Goal: Navigation & Orientation: Find specific page/section

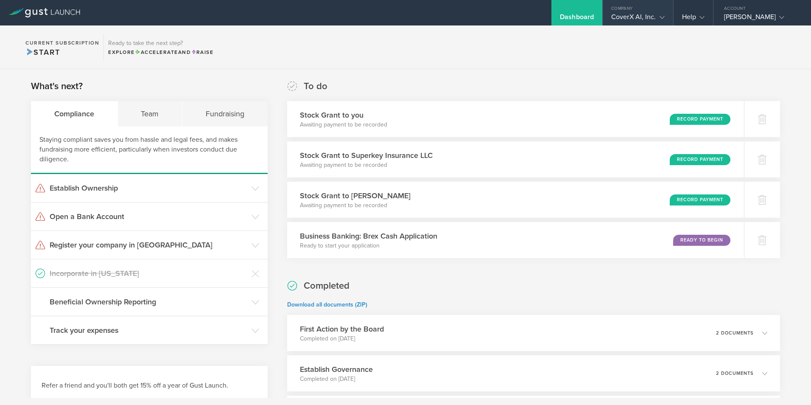
click at [660, 19] on icon at bounding box center [662, 17] width 5 height 5
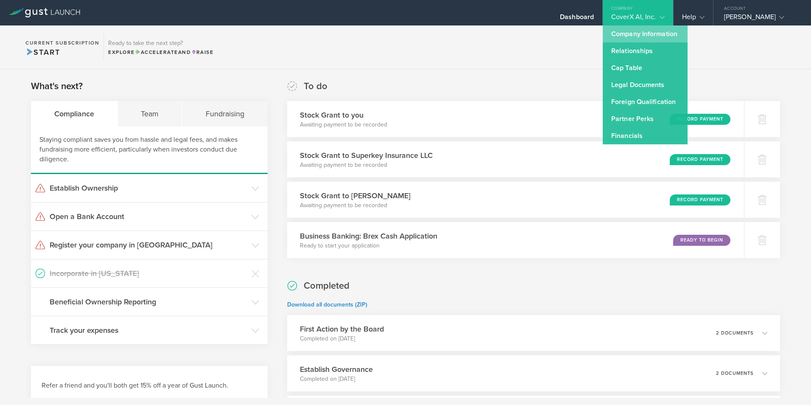
click at [649, 35] on link "Company Information" at bounding box center [645, 33] width 85 height 17
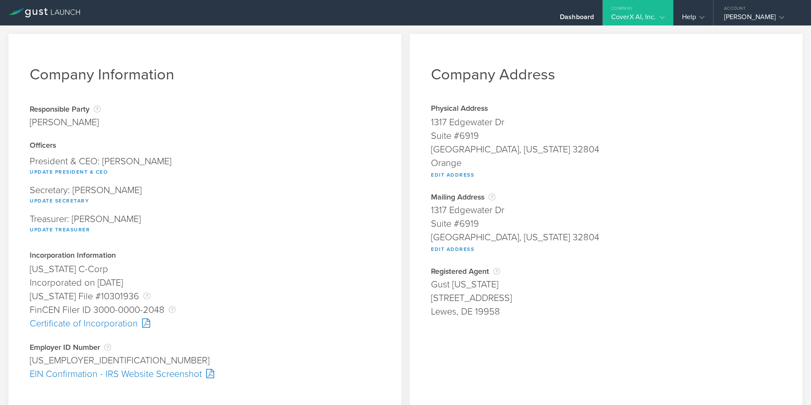
click at [661, 17] on icon at bounding box center [662, 17] width 5 height 5
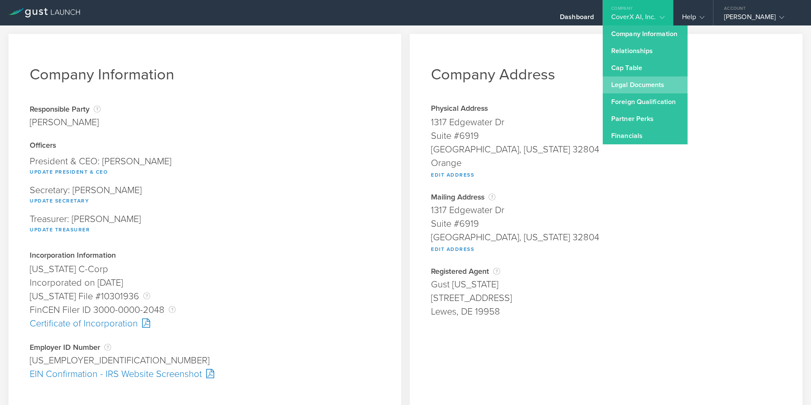
click at [639, 85] on link "Legal Documents" at bounding box center [645, 84] width 85 height 17
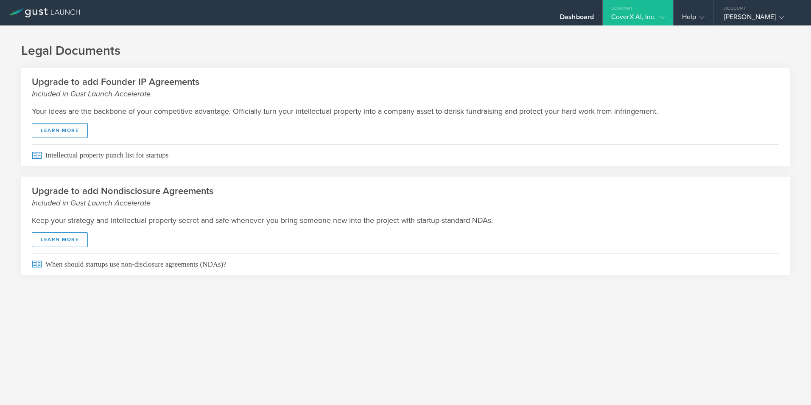
click at [664, 16] on icon at bounding box center [662, 17] width 5 height 5
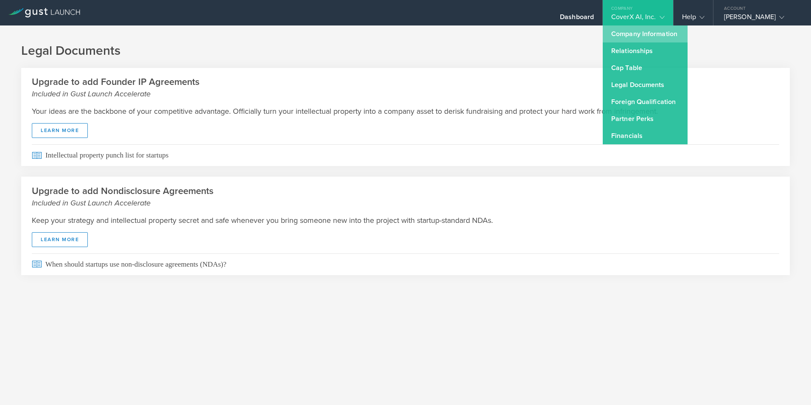
click at [649, 34] on link "Company Information" at bounding box center [645, 33] width 85 height 17
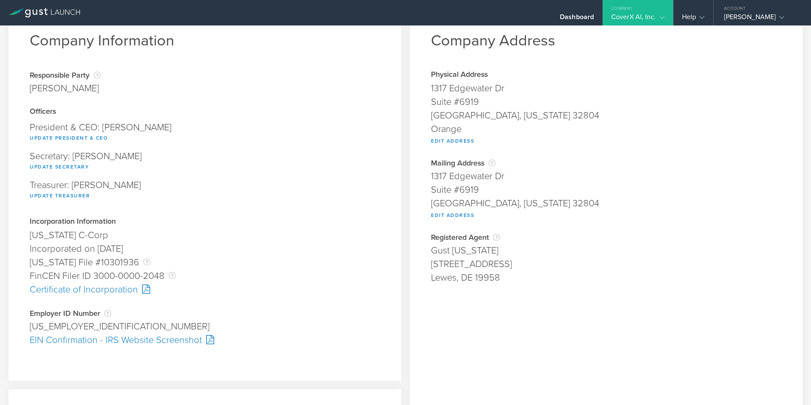
scroll to position [85, 0]
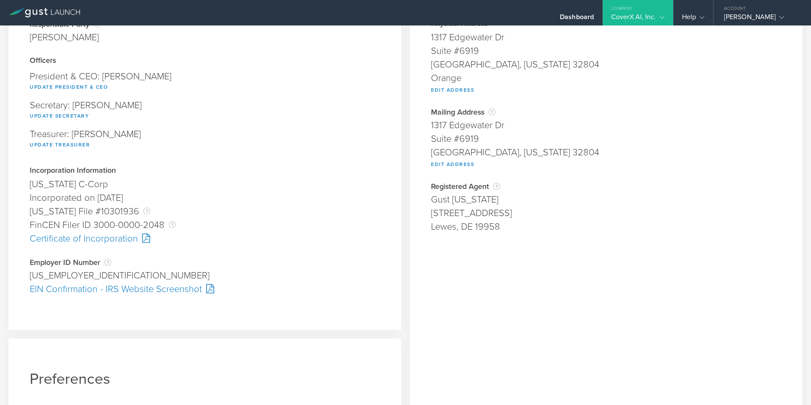
click at [142, 238] on div at bounding box center [144, 237] width 12 height 9
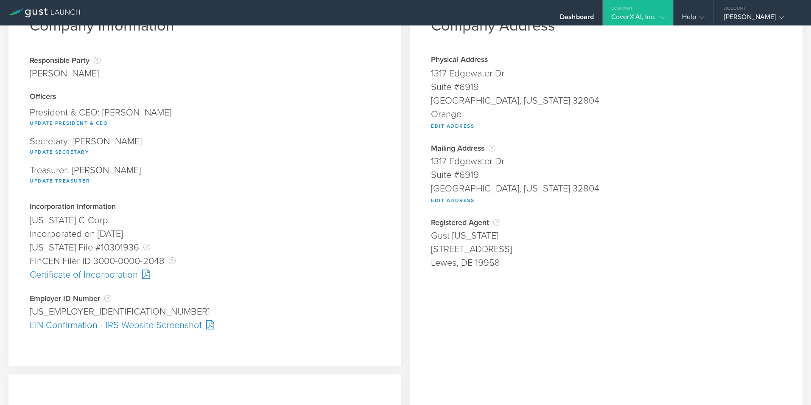
scroll to position [1, 0]
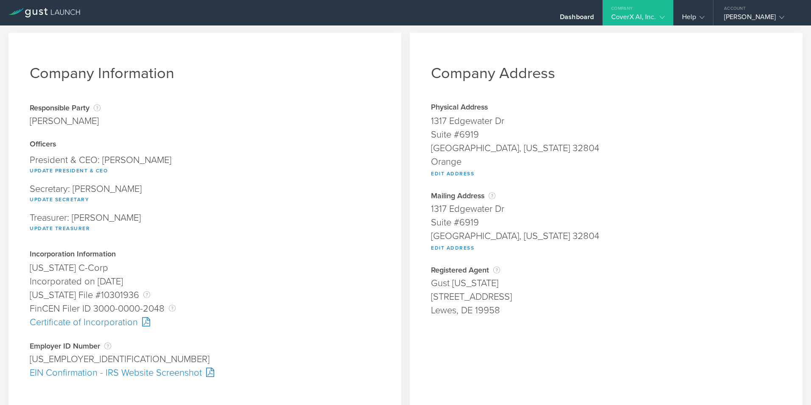
click at [665, 16] on icon at bounding box center [662, 17] width 5 height 5
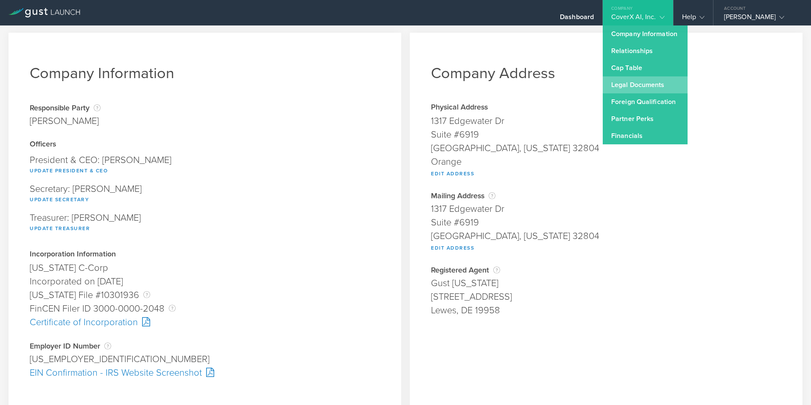
click at [649, 84] on link "Legal Documents" at bounding box center [645, 84] width 85 height 17
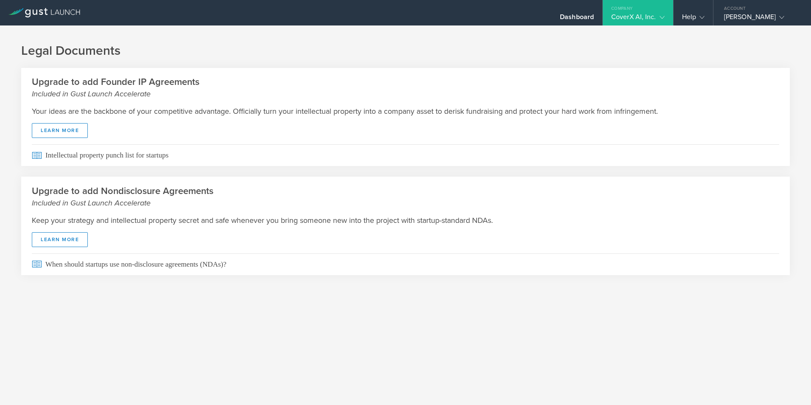
click at [665, 15] on icon at bounding box center [662, 17] width 5 height 5
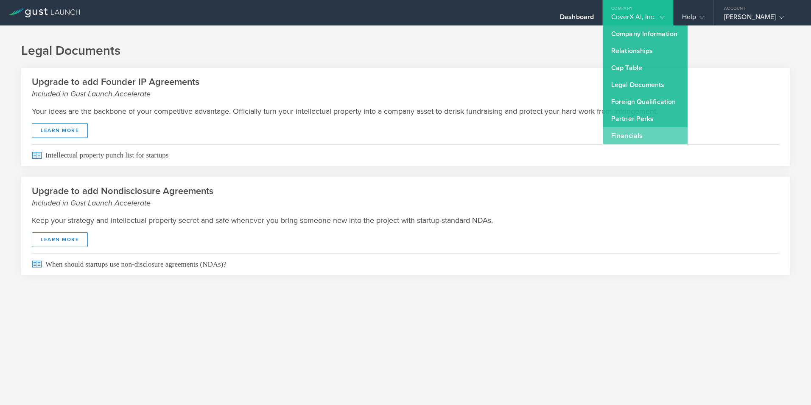
click at [640, 132] on link "Financials" at bounding box center [645, 135] width 85 height 17
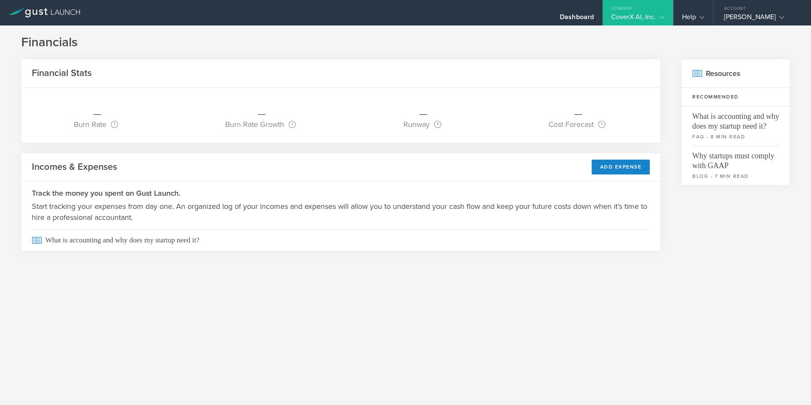
click at [668, 17] on div "CoverX AI, Inc." at bounding box center [638, 19] width 70 height 13
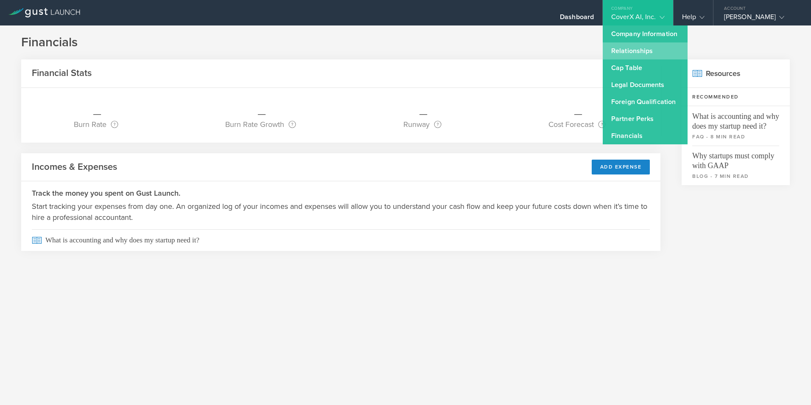
click at [651, 48] on link "Relationships" at bounding box center [645, 50] width 85 height 17
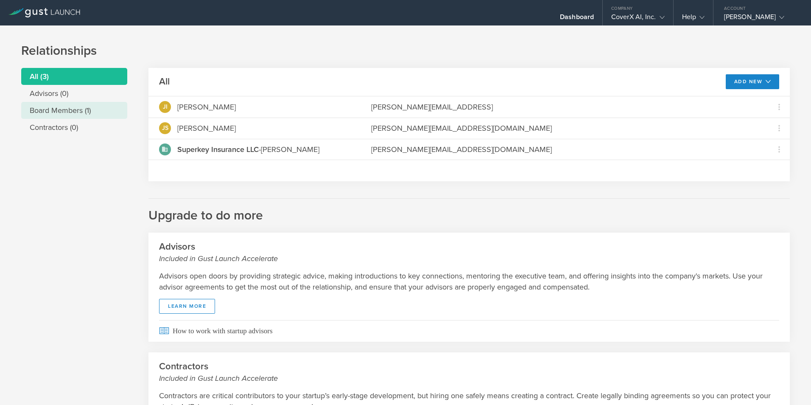
click at [84, 113] on li "Board Members (1)" at bounding box center [74, 110] width 106 height 17
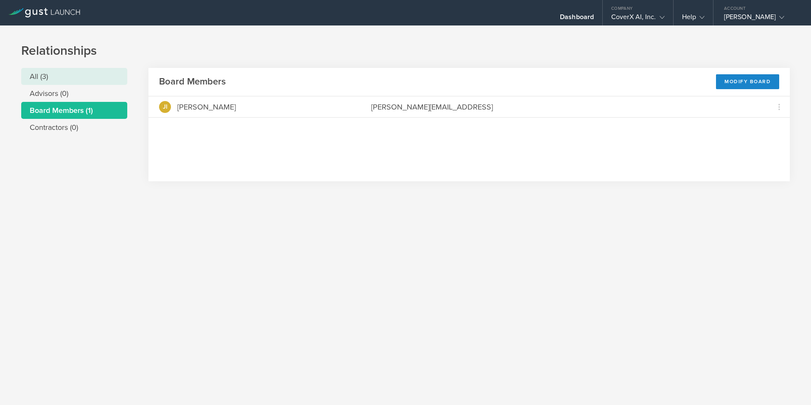
click at [70, 79] on li "All (3)" at bounding box center [74, 76] width 106 height 17
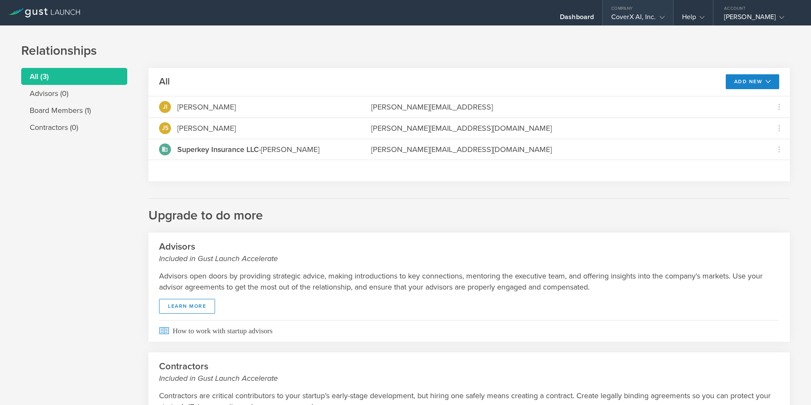
click at [665, 18] on div "CoverX AI, Inc." at bounding box center [638, 19] width 70 height 13
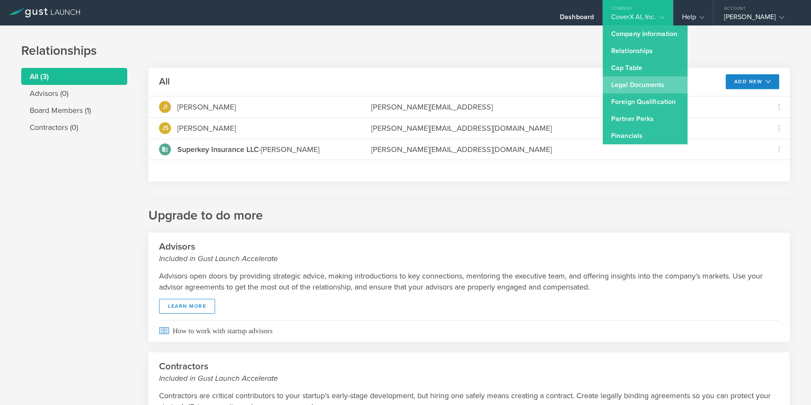
click at [651, 86] on link "Legal Documents" at bounding box center [645, 84] width 85 height 17
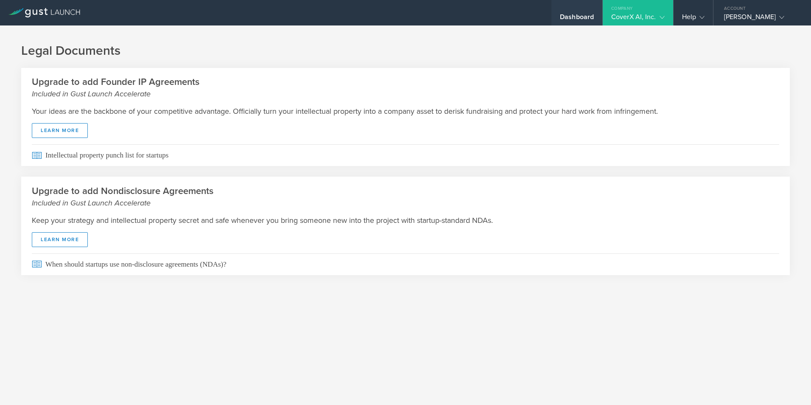
click at [583, 11] on div "Dashboard" at bounding box center [577, 12] width 51 height 25
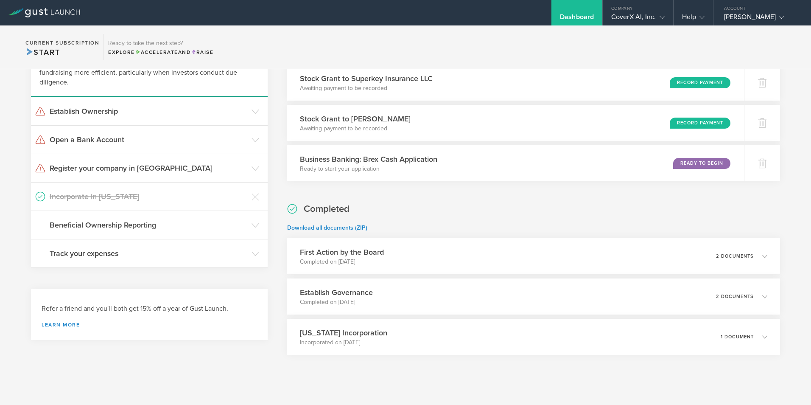
scroll to position [87, 0]
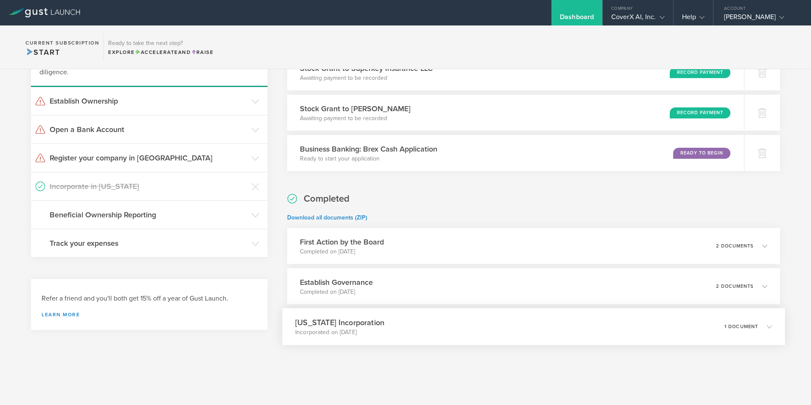
click at [767, 326] on icon at bounding box center [769, 326] width 5 height 5
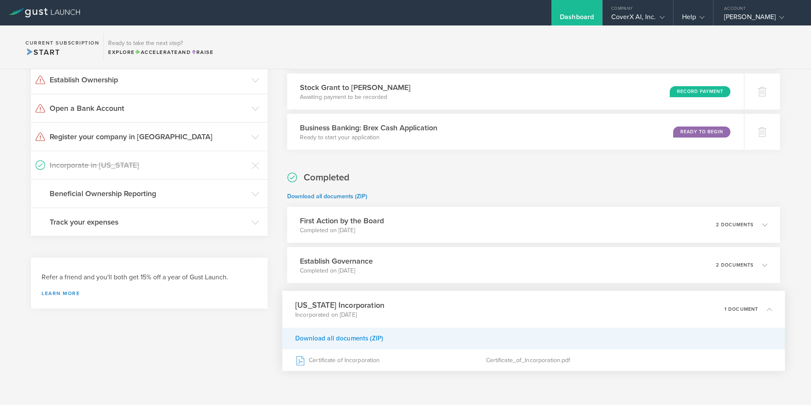
scroll to position [129, 0]
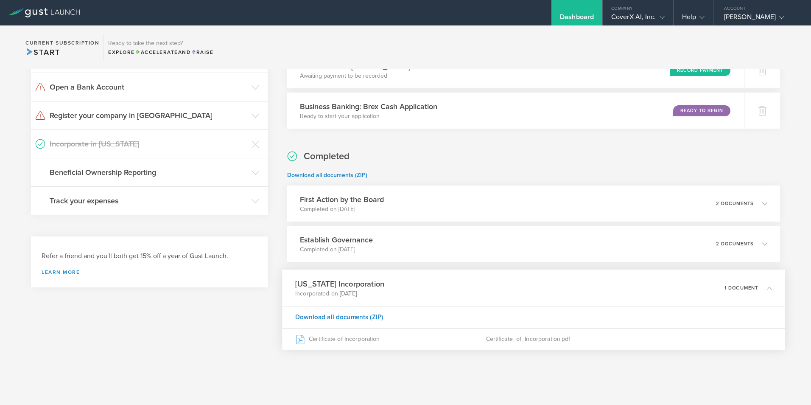
click at [767, 288] on polyline at bounding box center [769, 287] width 5 height 3
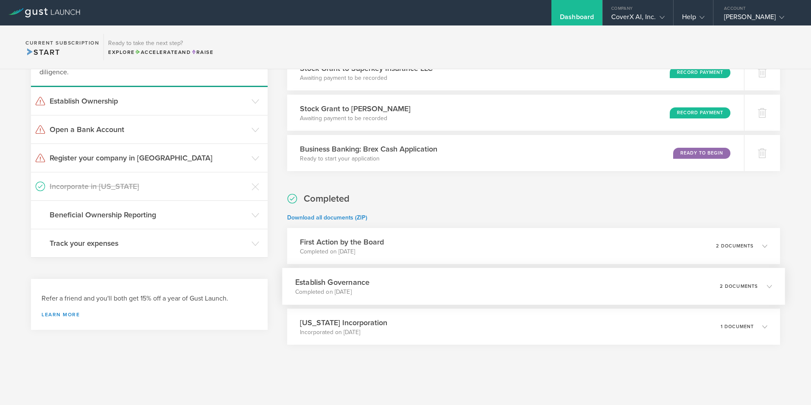
click at [763, 291] on div "2 documents" at bounding box center [746, 286] width 52 height 14
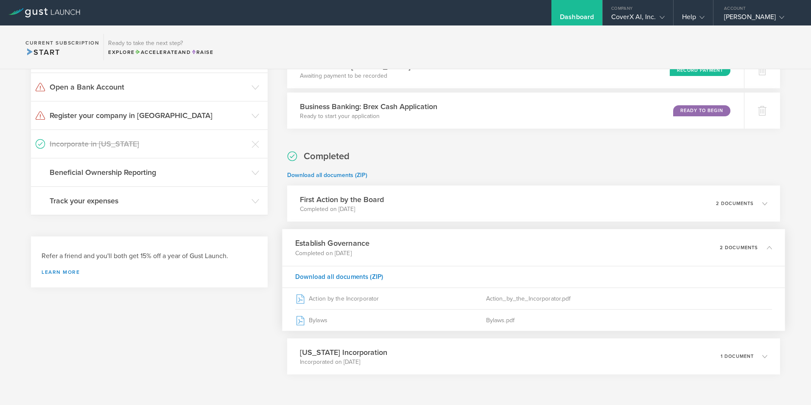
click at [766, 250] on icon at bounding box center [765, 248] width 14 height 8
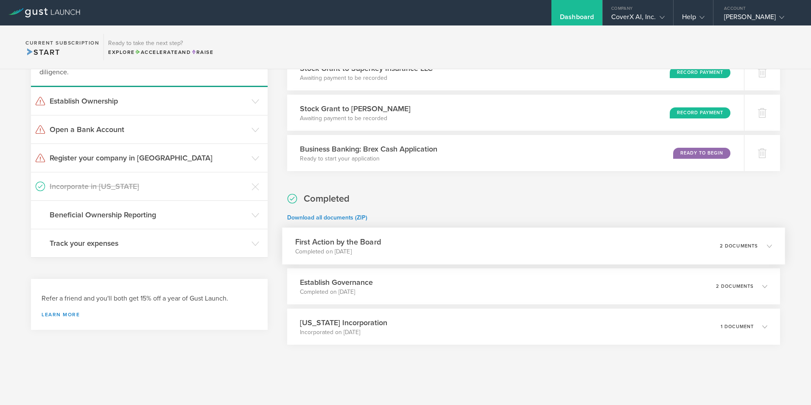
scroll to position [87, 0]
click at [780, 17] on icon at bounding box center [782, 17] width 5 height 5
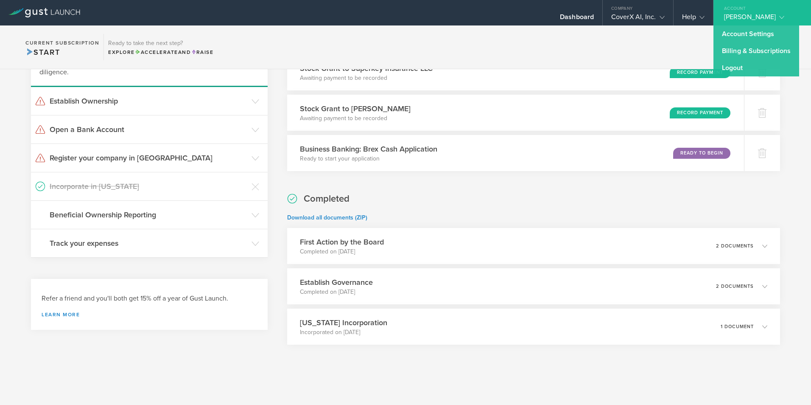
click at [753, 68] on link "Logout" at bounding box center [757, 67] width 86 height 17
